Goal: Check status: Check status

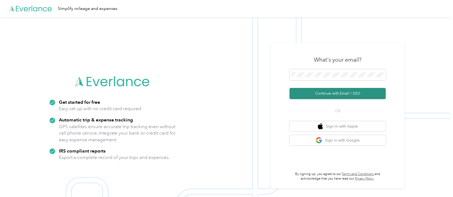
click at [327, 92] on button "Continue with Email / SSO" at bounding box center [337, 93] width 96 height 11
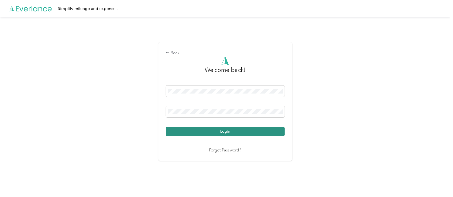
click at [220, 131] on button "Login" at bounding box center [225, 131] width 119 height 9
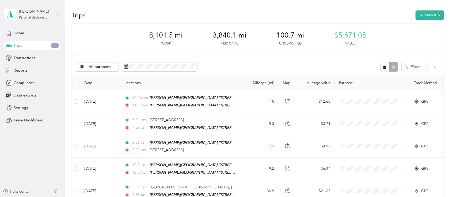
click at [58, 15] on icon at bounding box center [59, 14] width 4 height 4
click at [29, 42] on div "Team dashboard" at bounding box center [23, 41] width 29 height 6
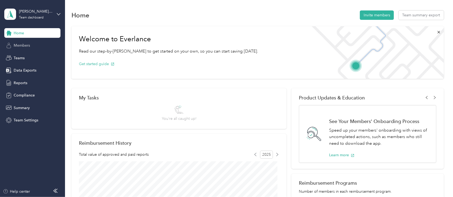
click at [31, 47] on div "Members" at bounding box center [32, 46] width 56 height 10
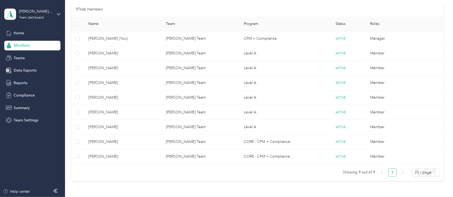
scroll to position [120, 0]
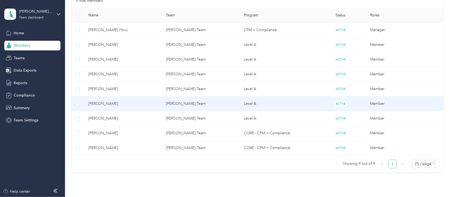
click at [158, 103] on td "[PERSON_NAME]" at bounding box center [123, 103] width 78 height 15
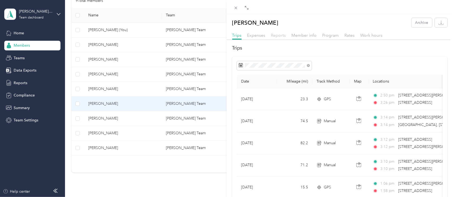
click at [278, 35] on span "Reports" at bounding box center [278, 35] width 15 height 5
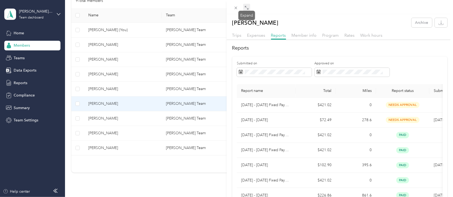
click at [247, 7] on icon at bounding box center [246, 8] width 4 height 4
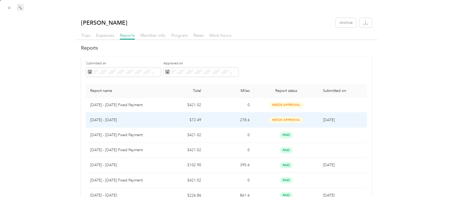
click at [115, 118] on p "[DATE] - [DATE]" at bounding box center [121, 120] width 63 height 6
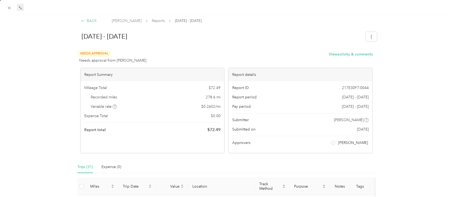
click at [87, 20] on div "BACK" at bounding box center [89, 21] width 16 height 6
